Goal: Check status: Check status

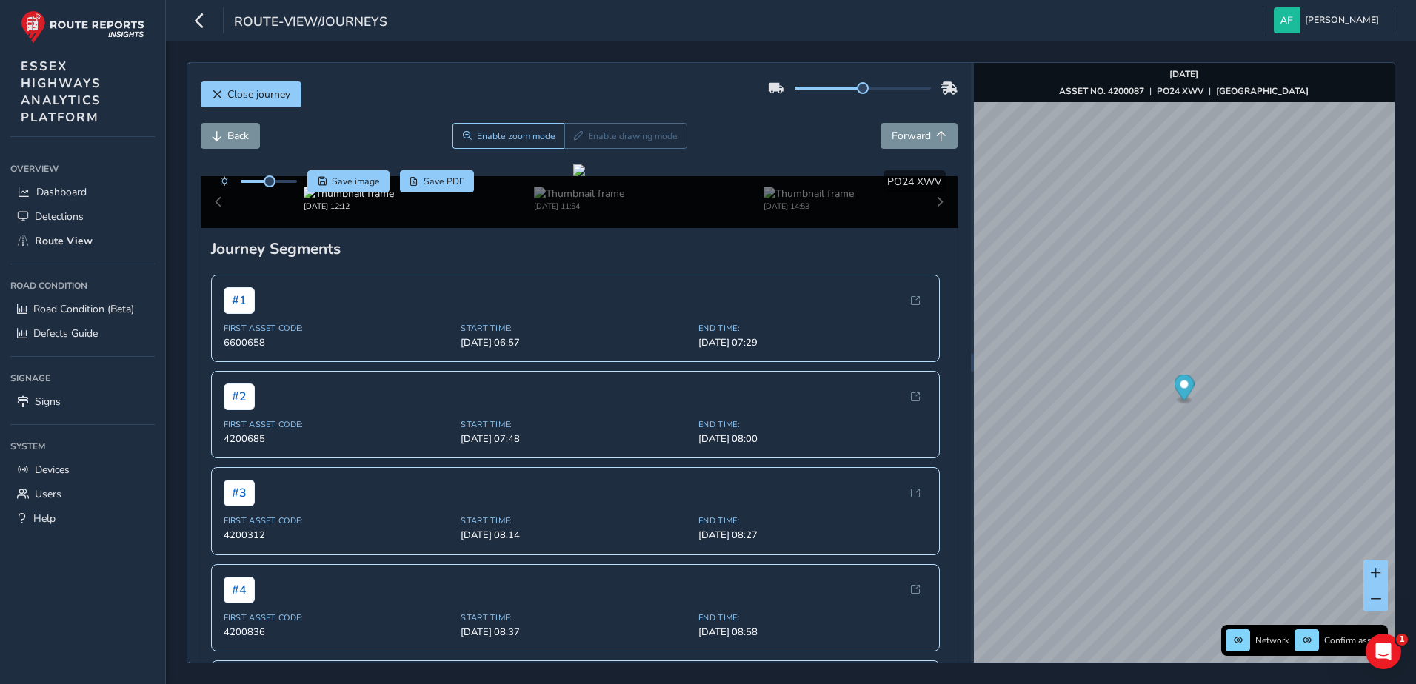
click at [243, 96] on span "Close journey" at bounding box center [258, 94] width 63 height 14
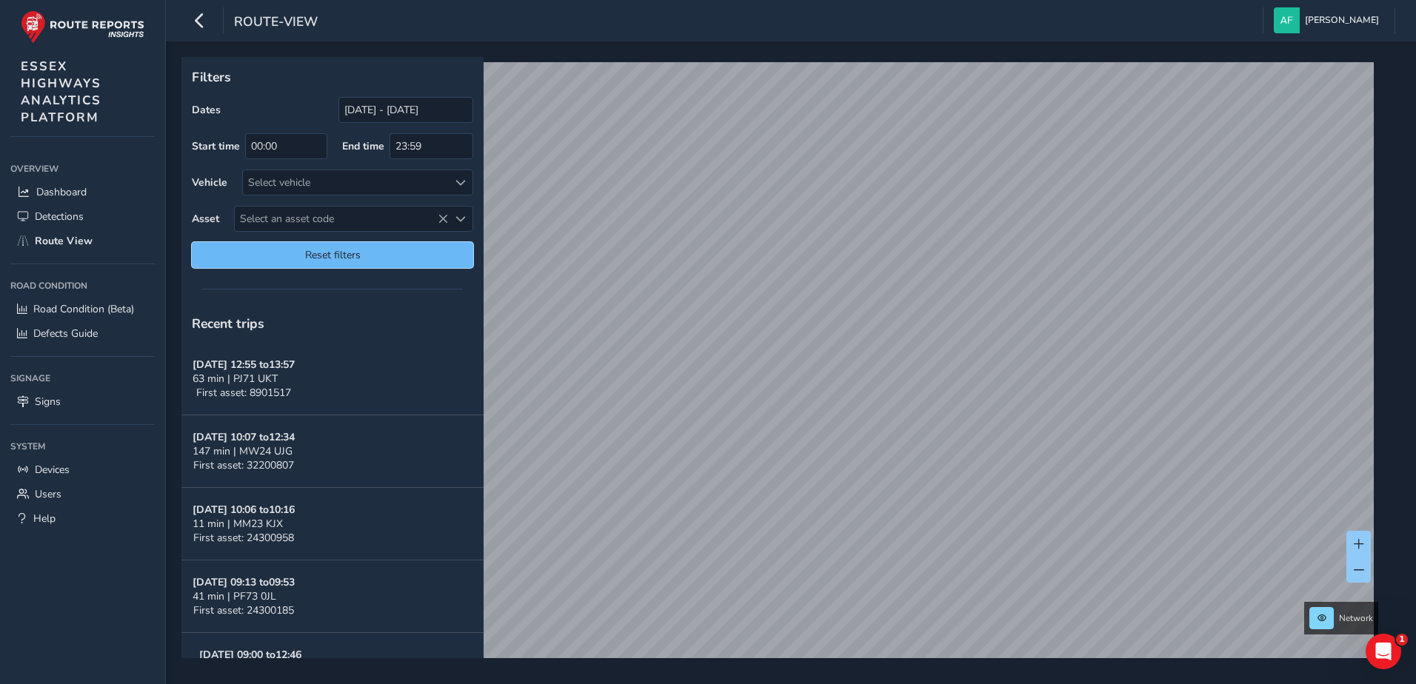
click at [321, 251] on span "Reset filters" at bounding box center [332, 255] width 259 height 14
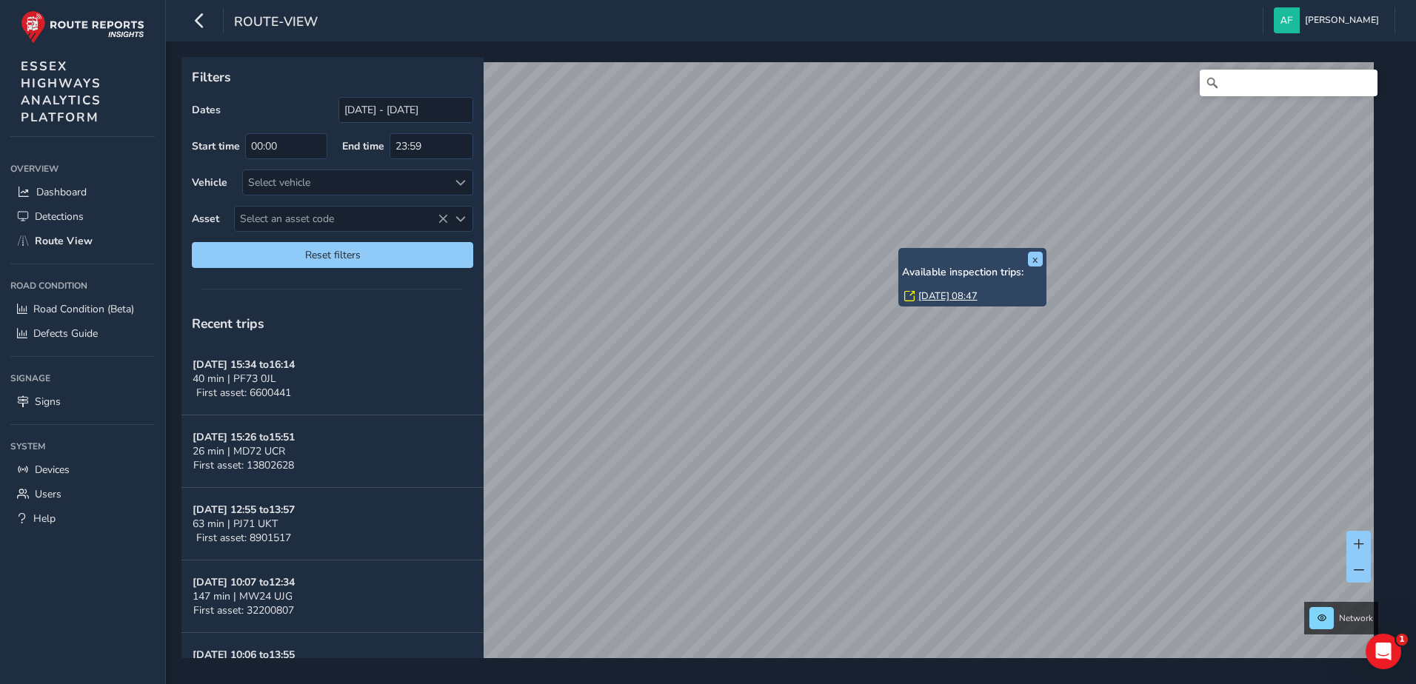
click at [935, 299] on link "[DATE] 08:47" at bounding box center [947, 296] width 59 height 13
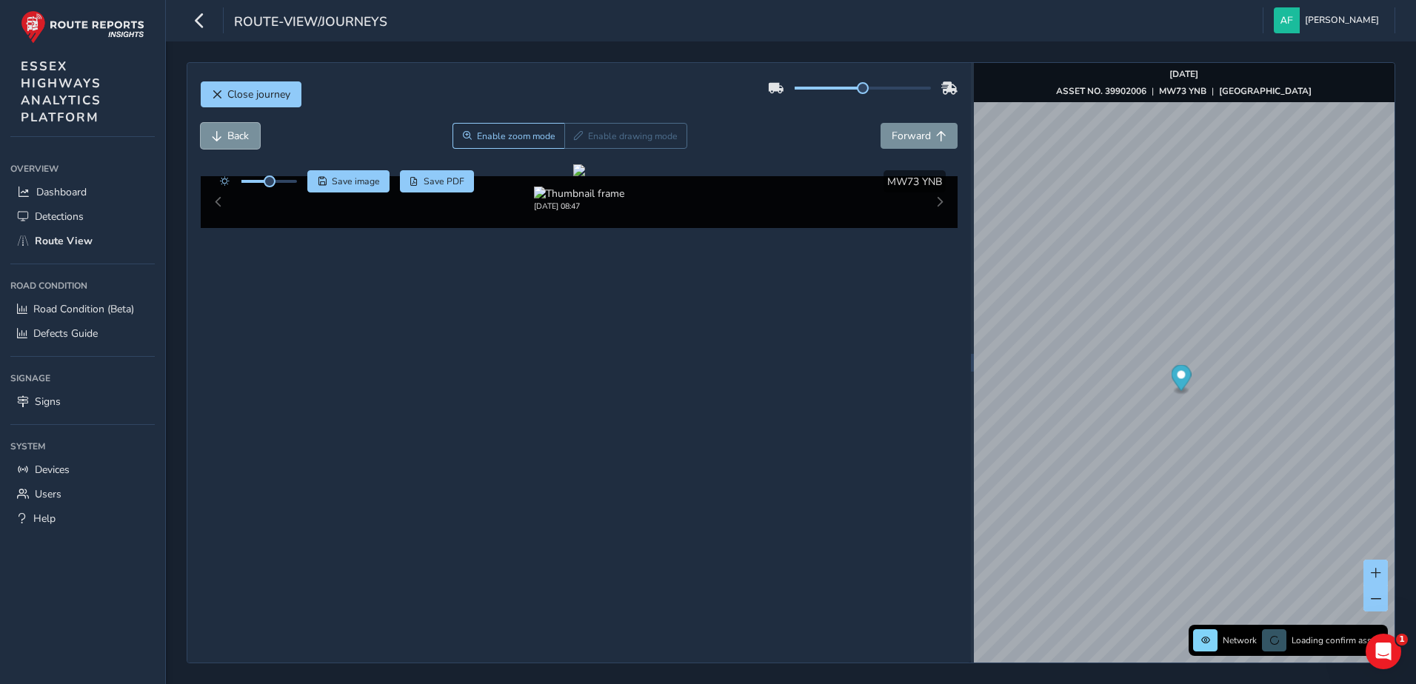
click at [252, 141] on button "Back" at bounding box center [230, 136] width 59 height 26
click at [249, 141] on span "Back" at bounding box center [237, 136] width 21 height 14
click at [244, 141] on span "Back" at bounding box center [237, 136] width 21 height 14
click at [913, 143] on button "Forward" at bounding box center [918, 136] width 77 height 26
click at [236, 135] on span "Back" at bounding box center [237, 136] width 21 height 14
